Goal: Task Accomplishment & Management: Use online tool/utility

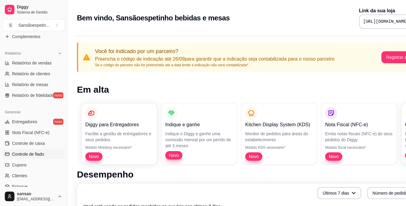
scroll to position [161, 0]
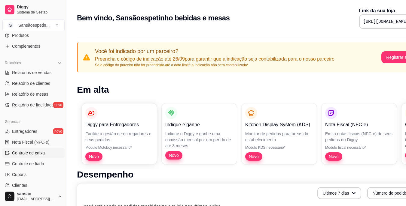
click at [40, 152] on span "Controle de caixa" at bounding box center [28, 153] width 33 height 6
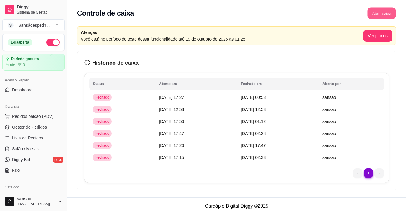
click at [369, 10] on button "Abrir caixa" at bounding box center [381, 14] width 29 height 12
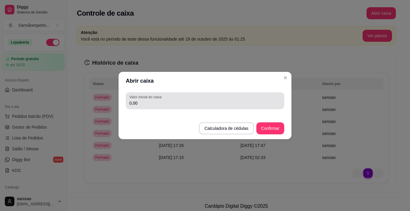
click at [214, 106] on div "0,00" at bounding box center [204, 101] width 151 height 12
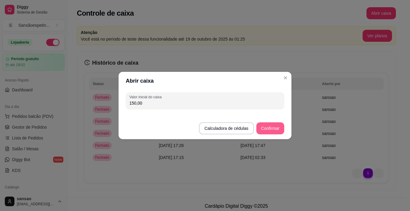
type input "150,00"
click at [269, 123] on button "Confirmar" at bounding box center [270, 128] width 27 height 12
